Goal: Transaction & Acquisition: Download file/media

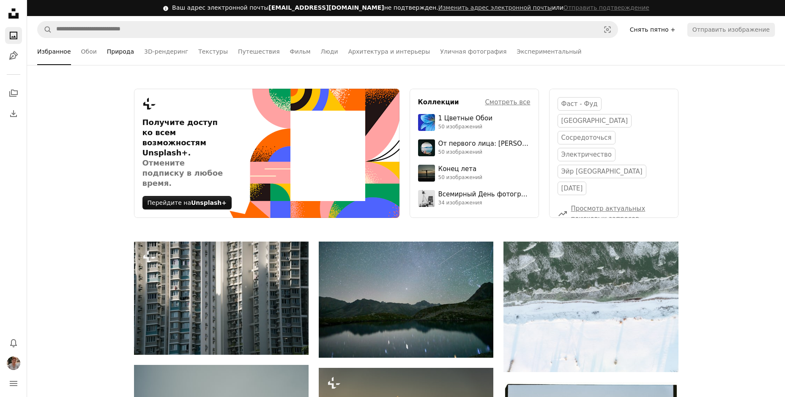
click at [113, 54] on link "Природа" at bounding box center [120, 51] width 27 height 27
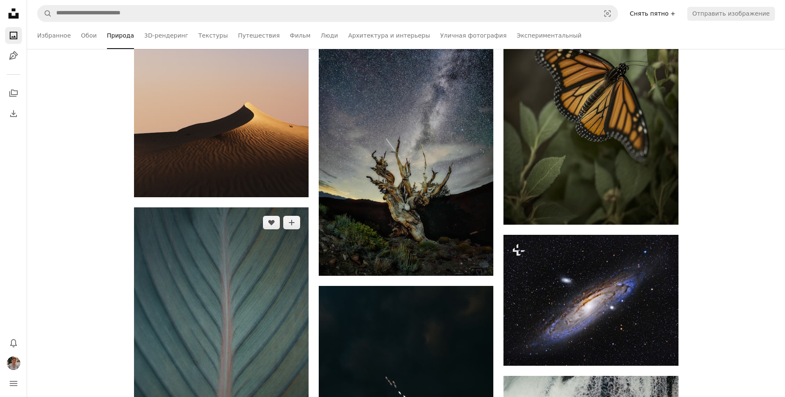
scroll to position [507, 0]
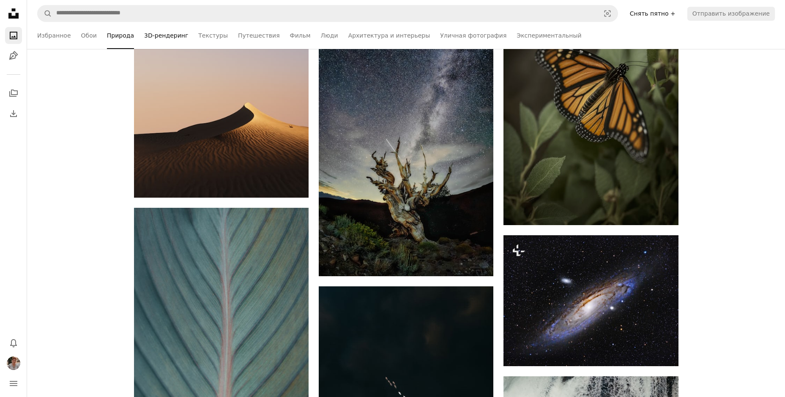
click at [155, 36] on link "3D-рендеринг" at bounding box center [166, 35] width 44 height 27
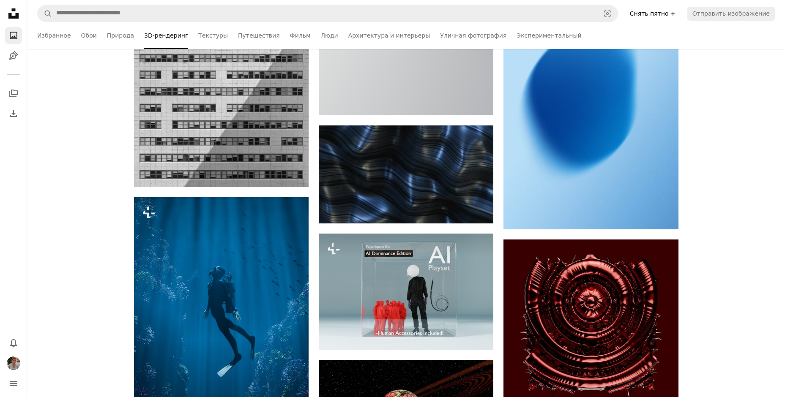
scroll to position [972, 0]
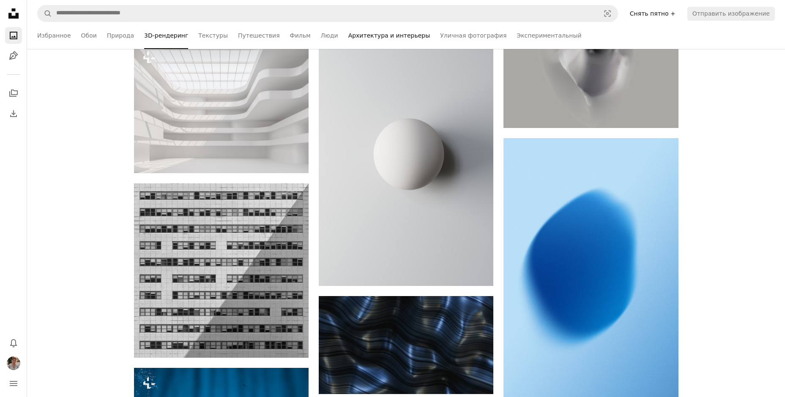
click at [349, 37] on link "Архитектура и интерьеры" at bounding box center [389, 35] width 82 height 27
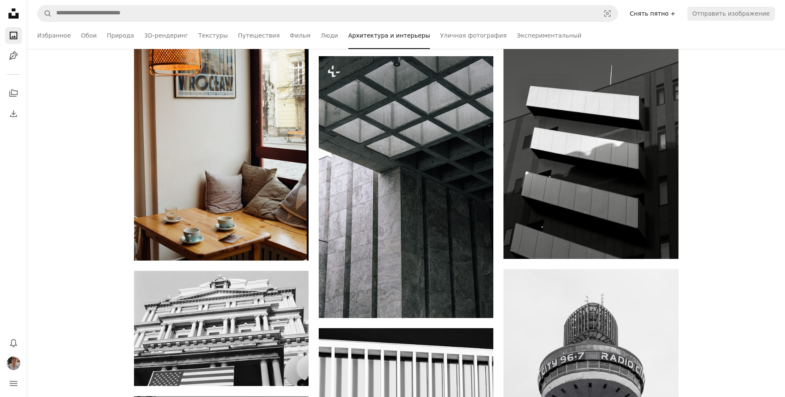
scroll to position [634, 0]
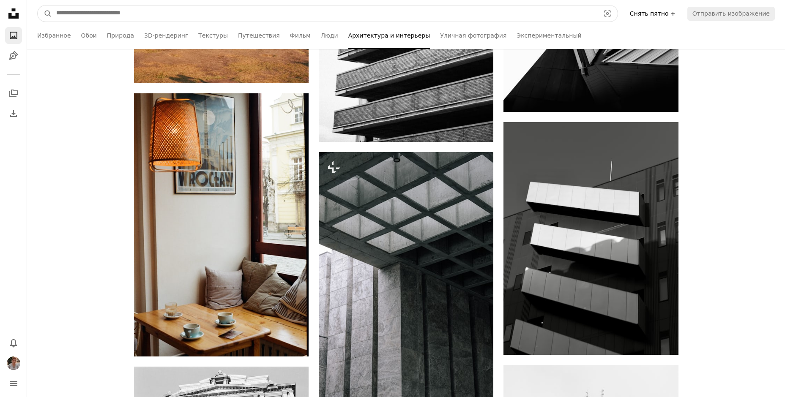
click at [72, 14] on input "Поиск визуальных элементов по всему сайту" at bounding box center [324, 13] width 545 height 16
click at [79, 16] on input "Поиск визуальных элементов по всему сайту" at bounding box center [324, 13] width 545 height 16
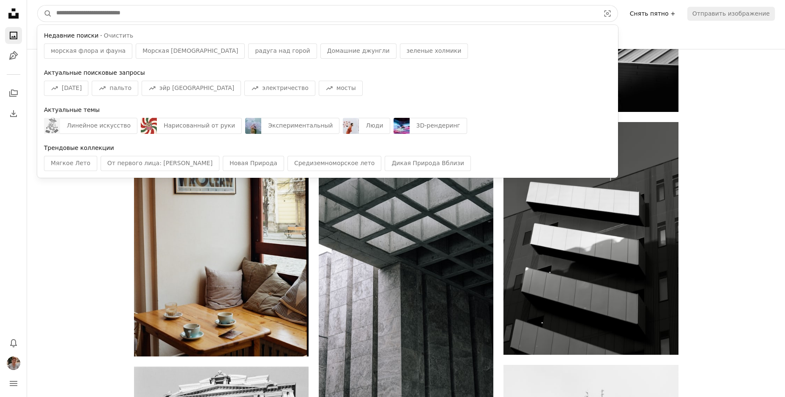
paste input "**********"
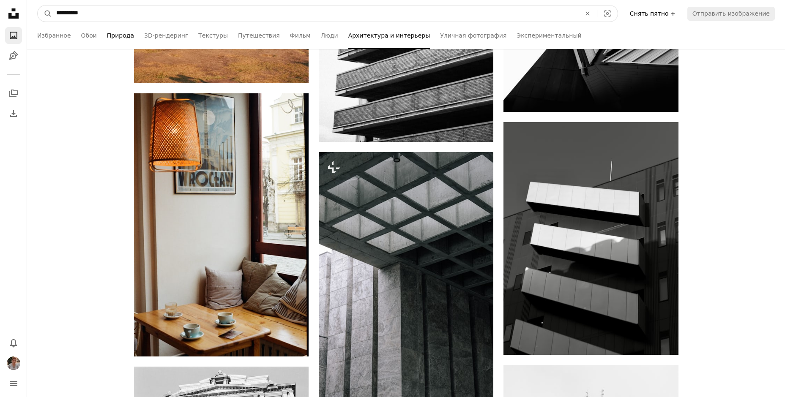
type input "**********"
click at [38, 5] on button "A magnifying glass" at bounding box center [45, 13] width 14 height 16
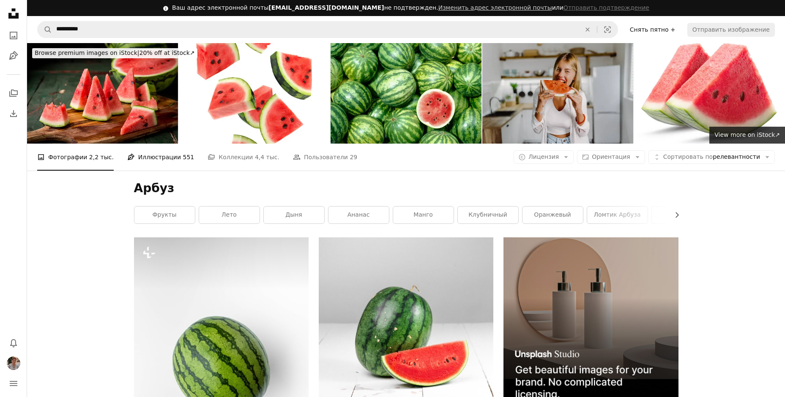
click at [159, 144] on link "Pen Tool Иллюстрации 551" at bounding box center [160, 157] width 67 height 27
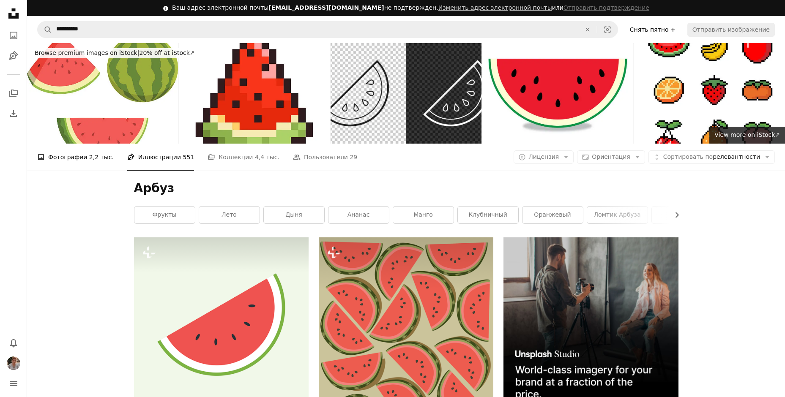
click at [83, 144] on link "A photo Фотографии 2,2 тыс." at bounding box center [75, 157] width 76 height 27
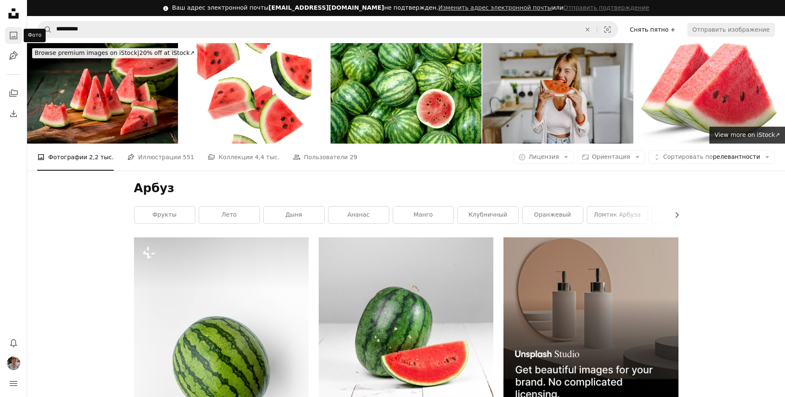
click at [14, 36] on icon "Фото" at bounding box center [14, 36] width 8 height 8
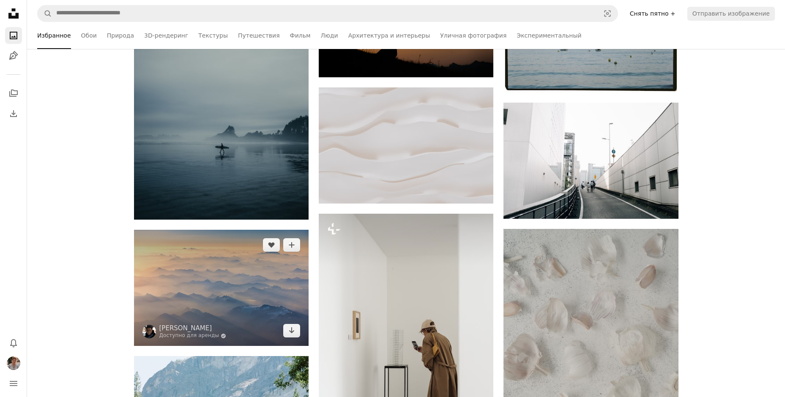
scroll to position [507, 0]
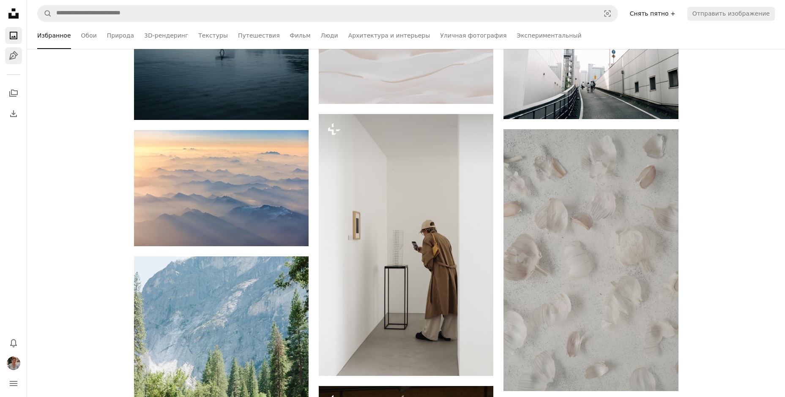
click at [14, 55] on icon "Pen Tool" at bounding box center [13, 56] width 10 height 10
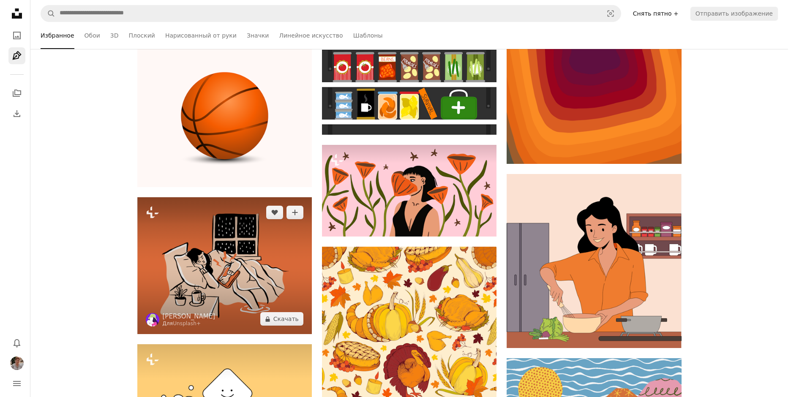
scroll to position [380, 0]
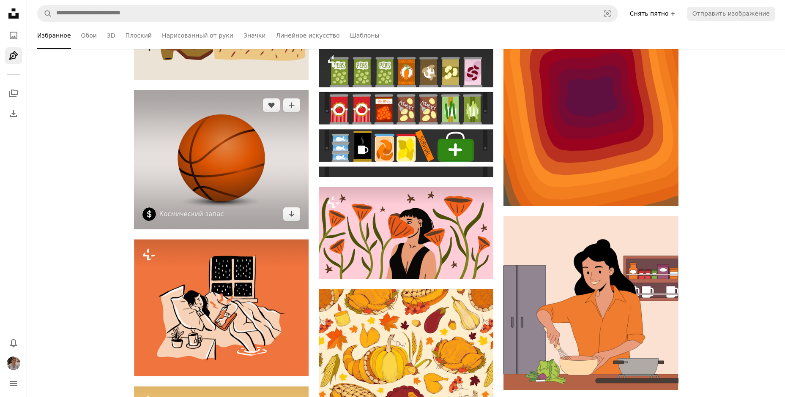
click at [219, 180] on img at bounding box center [221, 160] width 175 height 140
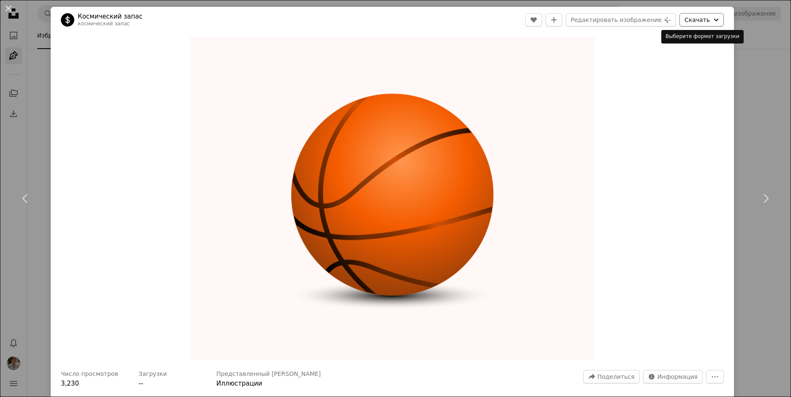
click at [712, 19] on icon "Chevron down" at bounding box center [716, 20] width 9 height 10
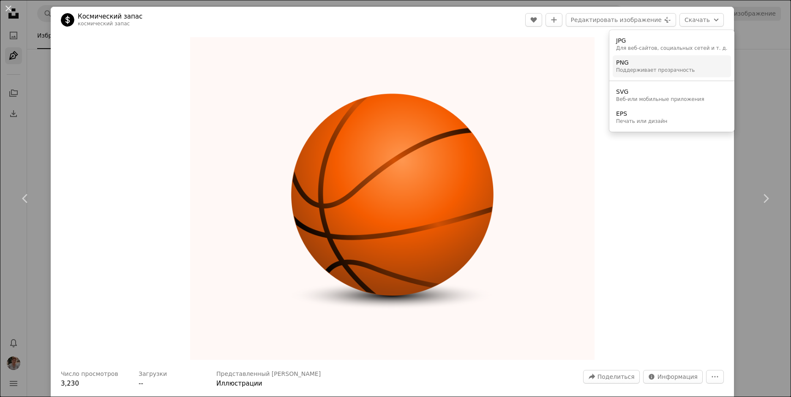
click at [651, 70] on div "Поддерживает прозрачность" at bounding box center [655, 70] width 79 height 7
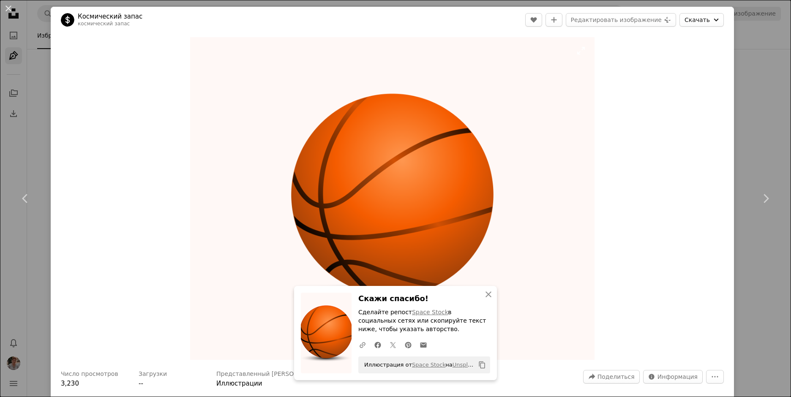
scroll to position [42, 0]
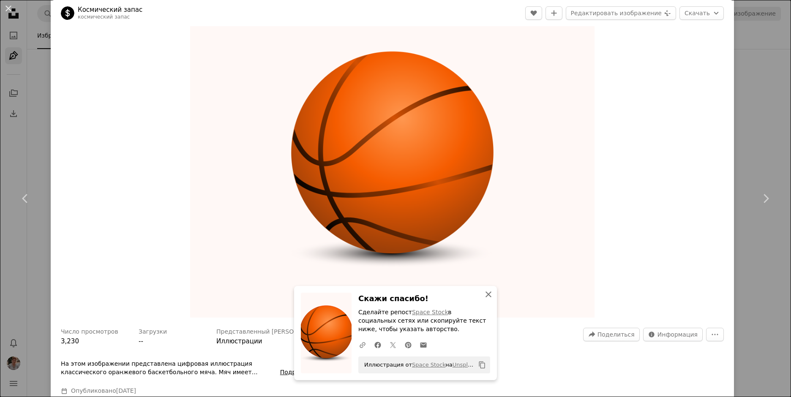
click at [486, 297] on icon "An X shape" at bounding box center [488, 294] width 10 height 10
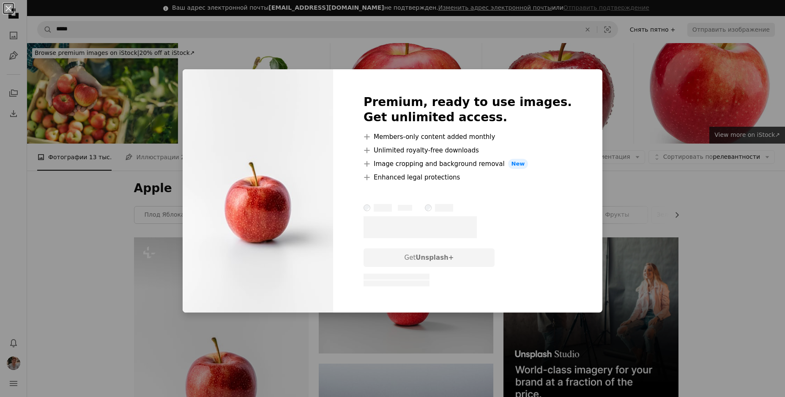
scroll to position [85, 0]
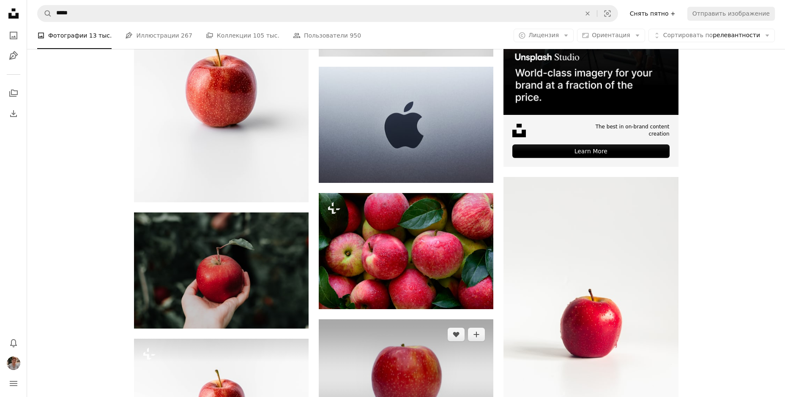
scroll to position [338, 0]
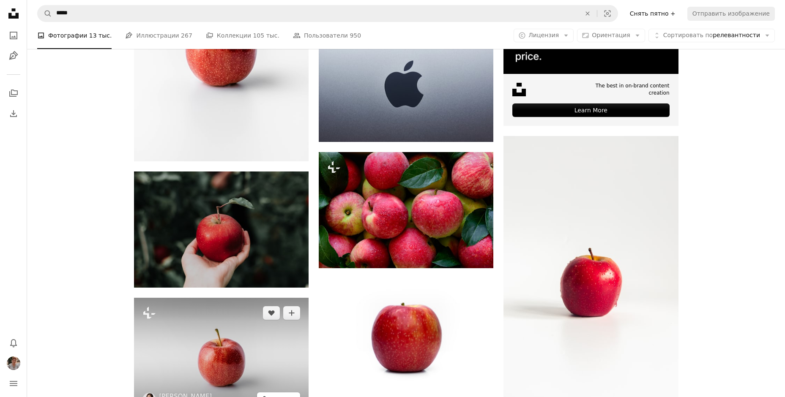
click at [286, 393] on button "A lock Скачать" at bounding box center [278, 400] width 43 height 14
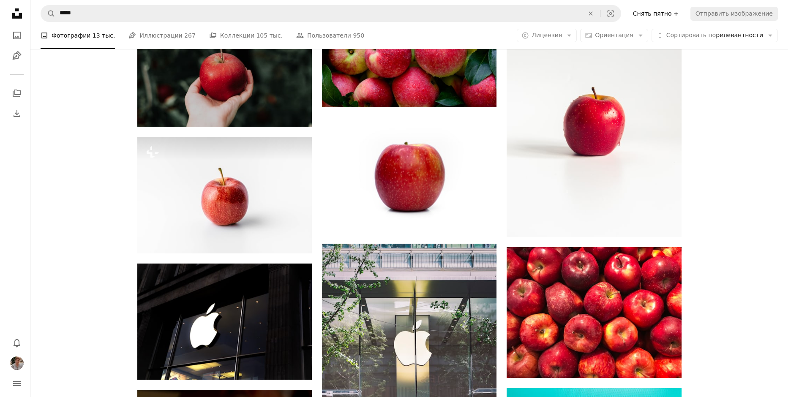
scroll to position [359, 0]
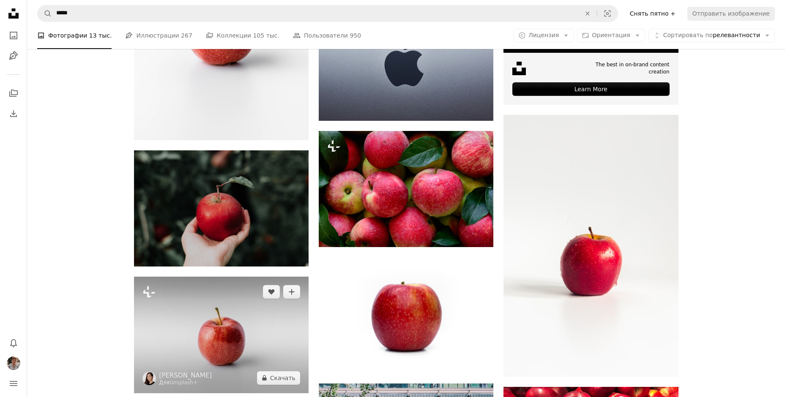
click at [267, 277] on img at bounding box center [221, 335] width 175 height 116
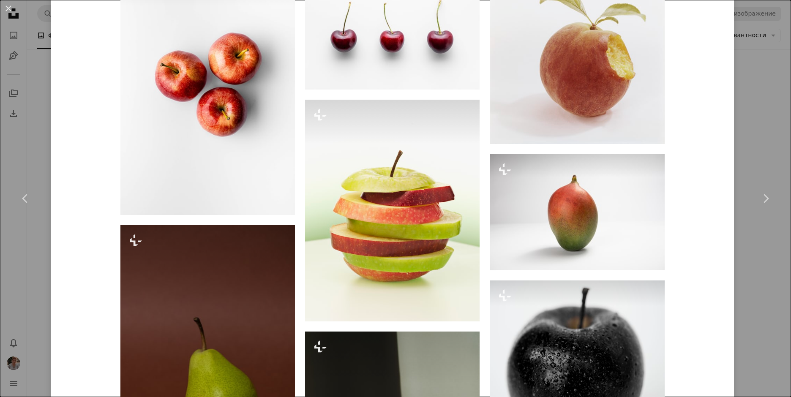
scroll to position [1457, 0]
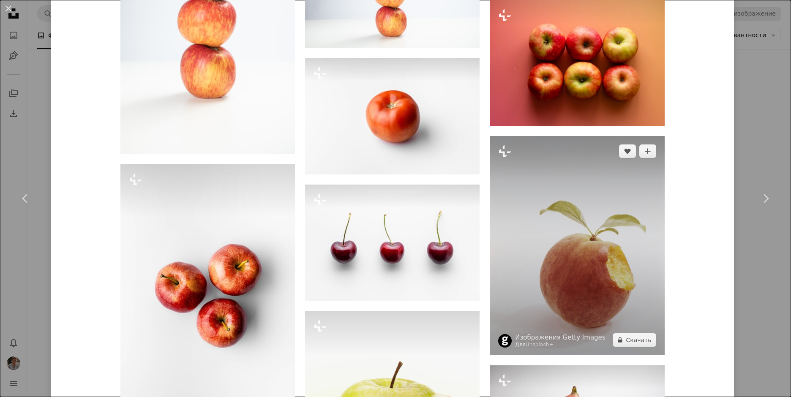
click at [553, 269] on img at bounding box center [577, 245] width 175 height 219
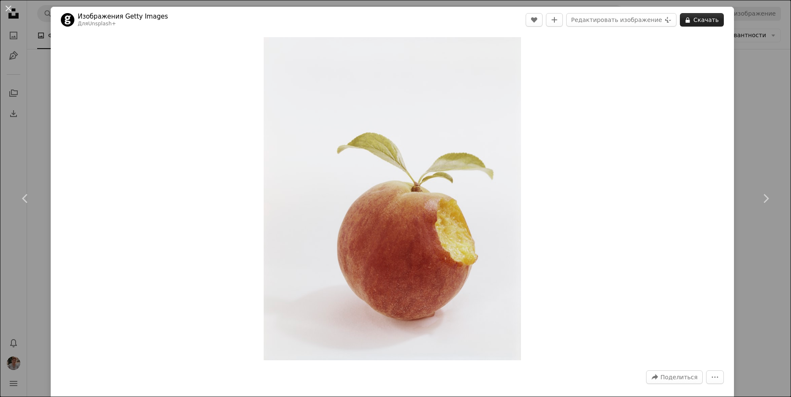
click at [706, 21] on button "A lock Скачать" at bounding box center [702, 20] width 44 height 14
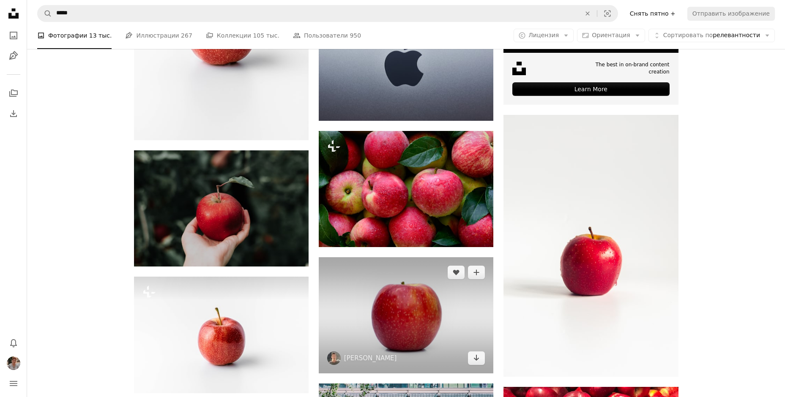
click at [442, 257] on img at bounding box center [406, 315] width 175 height 116
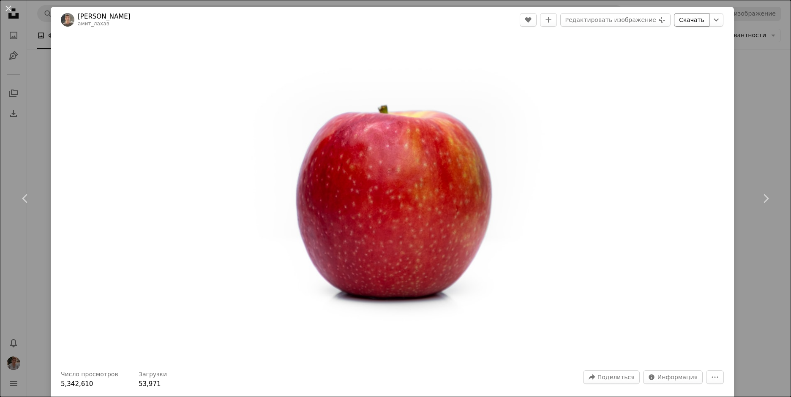
click at [689, 22] on link "Скачать" at bounding box center [691, 20] width 35 height 14
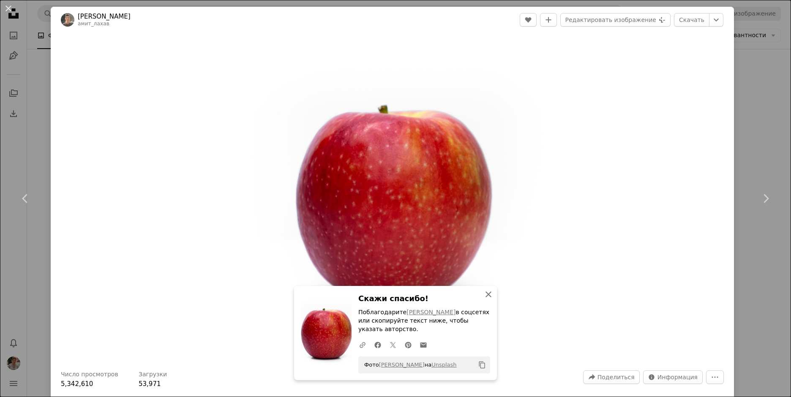
click at [487, 295] on icon "button" at bounding box center [489, 295] width 6 height 6
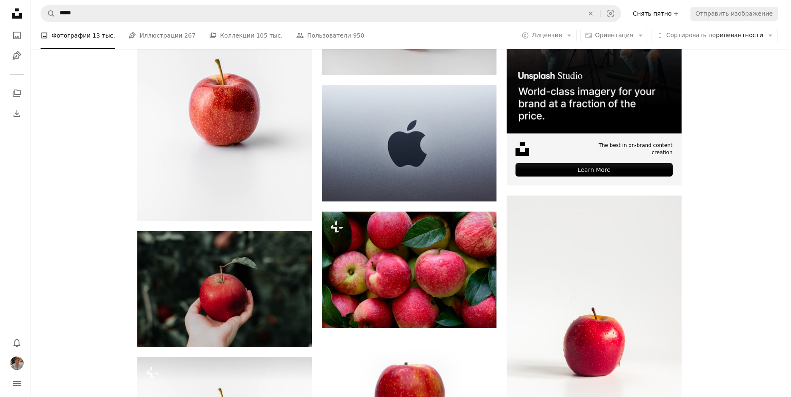
scroll to position [275, 0]
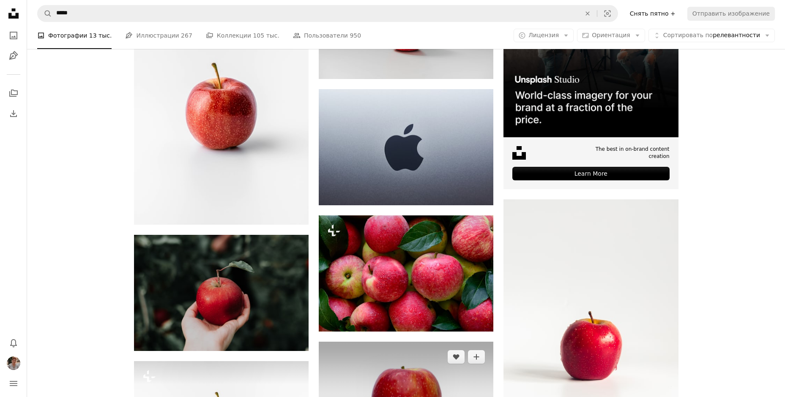
click at [376, 342] on img at bounding box center [406, 400] width 175 height 116
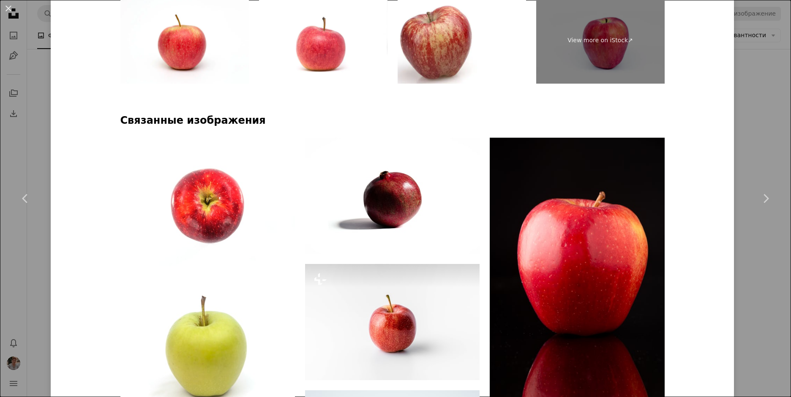
scroll to position [549, 0]
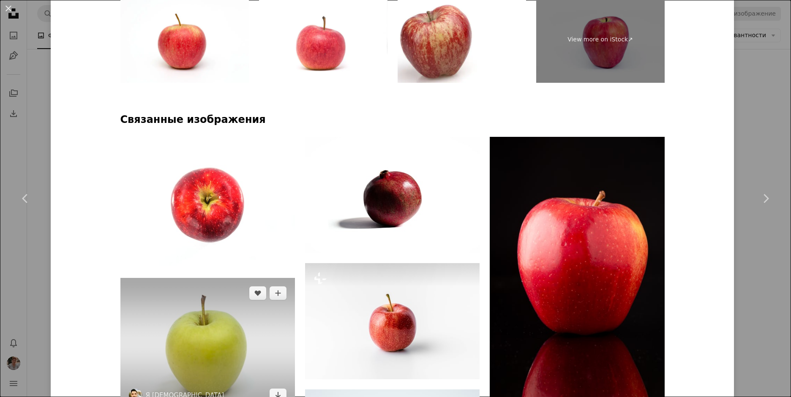
click at [215, 278] on img at bounding box center [207, 344] width 175 height 133
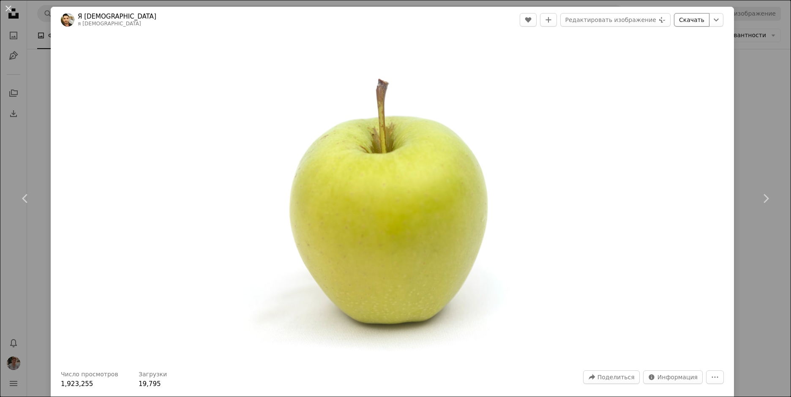
click at [691, 19] on link "Скачать" at bounding box center [691, 20] width 35 height 14
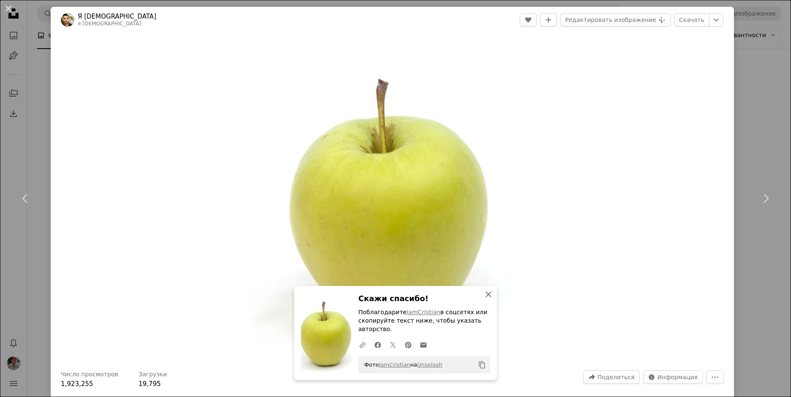
click at [488, 297] on icon "button" at bounding box center [489, 295] width 6 height 6
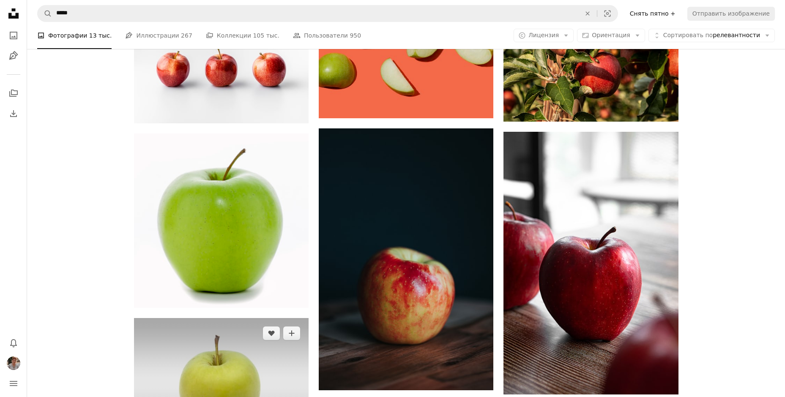
scroll to position [1458, 0]
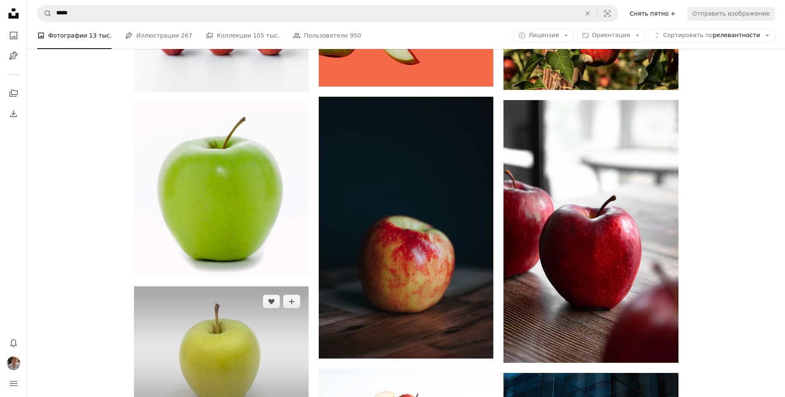
click at [217, 286] on img at bounding box center [221, 352] width 175 height 133
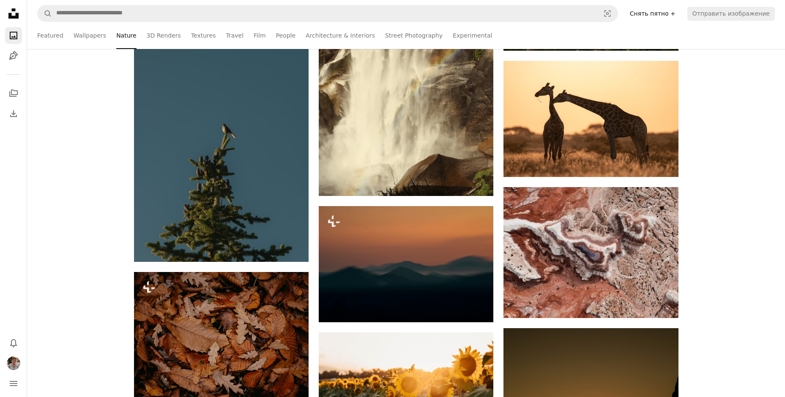
scroll to position [1733, 0]
